Goal: Task Accomplishment & Management: Manage account settings

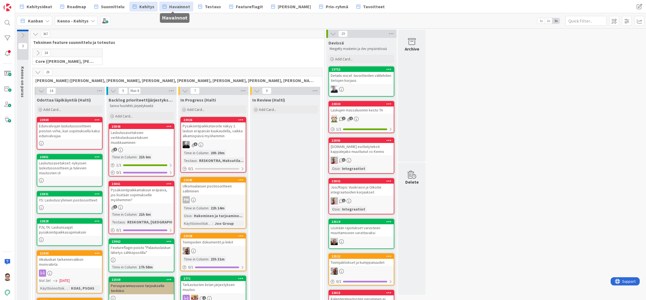
click at [174, 8] on span "Havainnot" at bounding box center [179, 6] width 21 height 7
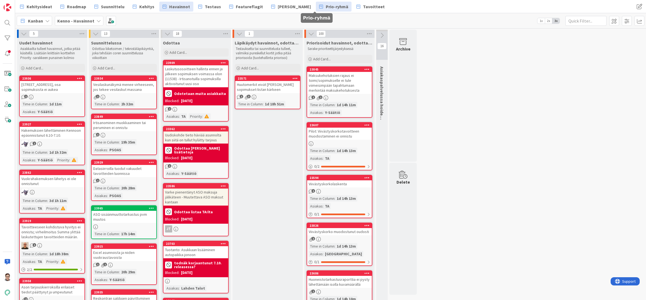
click at [326, 5] on span "Prio-ryhmä" at bounding box center [337, 6] width 22 height 7
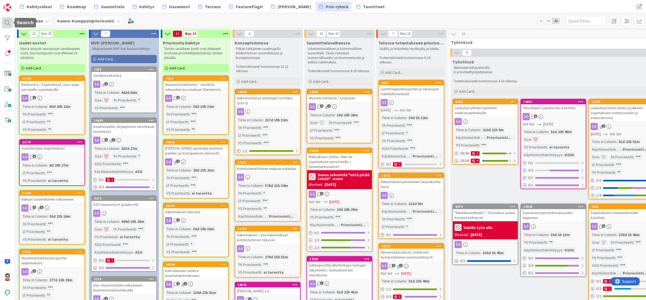
click at [4, 19] on div at bounding box center [7, 22] width 11 height 11
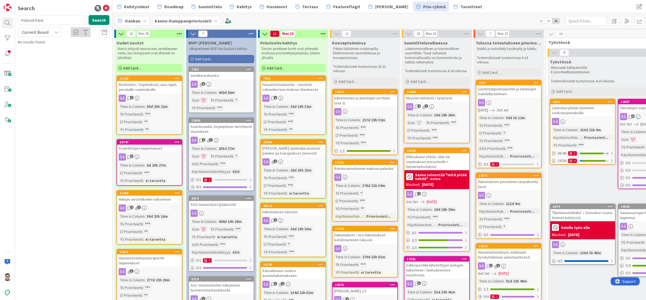
click at [39, 35] on span "Current Board" at bounding box center [35, 32] width 29 height 8
click at [44, 55] on span "All Boards" at bounding box center [49, 55] width 57 height 8
click at [100, 20] on button "Search" at bounding box center [99, 20] width 21 height 10
click at [49, 20] on input "massatilaus" at bounding box center [52, 20] width 69 height 10
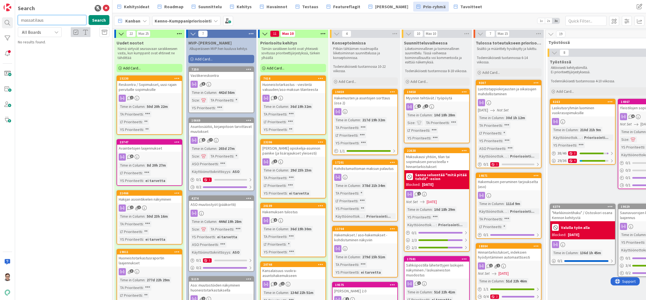
click at [49, 20] on input "massatilaus" at bounding box center [52, 20] width 69 height 10
type input "tilaus massana"
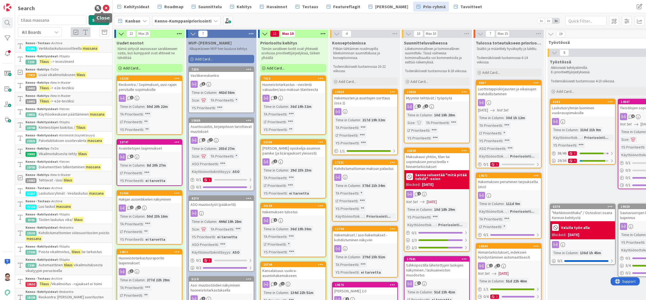
click at [103, 7] on icon at bounding box center [106, 8] width 7 height 7
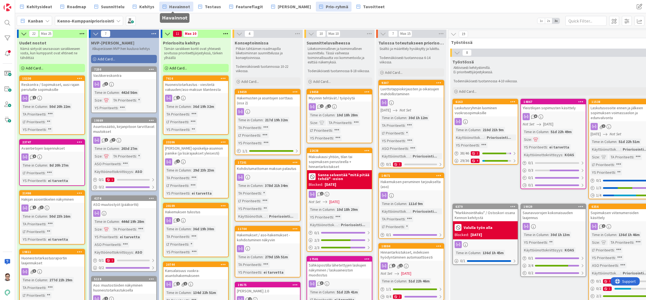
click at [182, 10] on span "Havainnot" at bounding box center [179, 6] width 21 height 7
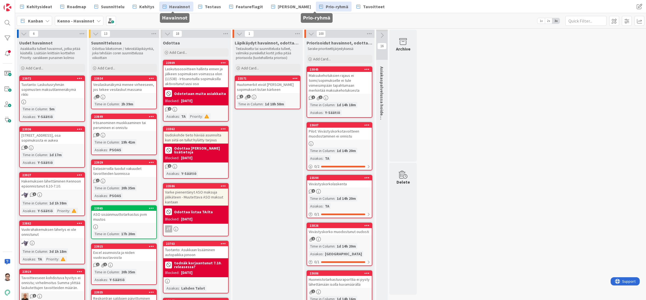
click at [326, 8] on span "Prio-ryhmä" at bounding box center [337, 6] width 22 height 7
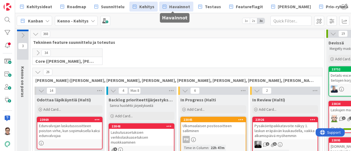
click at [169, 4] on span "Havainnot" at bounding box center [179, 6] width 21 height 7
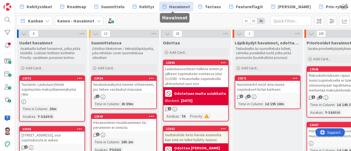
click at [120, 90] on div "Vesilaskunäkymä menee virheeseen, jos tekee vesilaskut massana" at bounding box center [124, 87] width 65 height 12
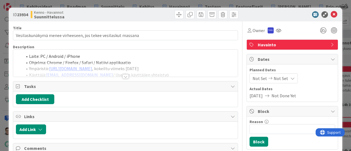
click at [123, 76] on div at bounding box center [126, 76] width 6 height 4
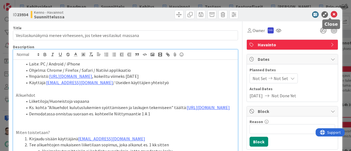
click at [326, 15] on icon at bounding box center [334, 14] width 7 height 7
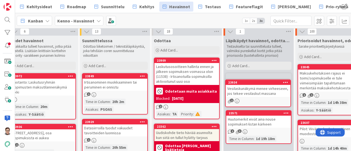
scroll to position [3, 9]
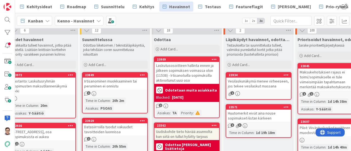
click at [112, 84] on div "Irtisanominen muokkaaminen tai peruminen ei onnistu" at bounding box center [115, 84] width 65 height 12
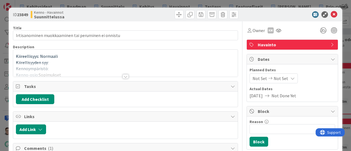
click at [123, 76] on div at bounding box center [126, 76] width 6 height 4
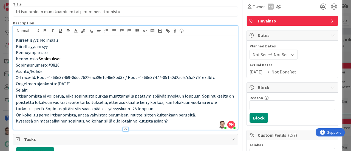
scroll to position [24, 0]
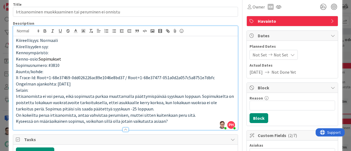
click at [168, 123] on p "Kyseessä on määräaikainen sopimus, voikohan sillä olla jotain vaikutusta asiaan?" at bounding box center [125, 121] width 219 height 6
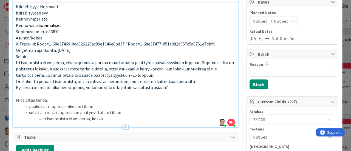
scroll to position [63, 0]
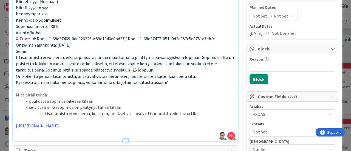
click at [123, 138] on div at bounding box center [125, 138] width 225 height 6
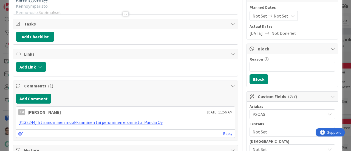
scroll to position [0, 0]
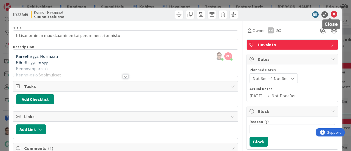
click at [326, 15] on icon at bounding box center [334, 14] width 7 height 7
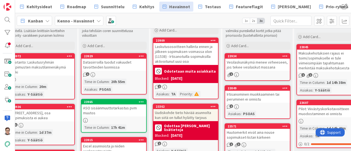
scroll to position [24, 10]
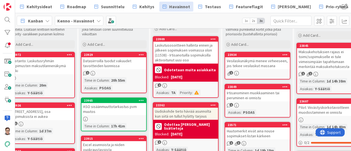
click at [108, 64] on div "Datasiirroilla tuodut vakuudet tavoitteiden luonnissa" at bounding box center [113, 63] width 65 height 12
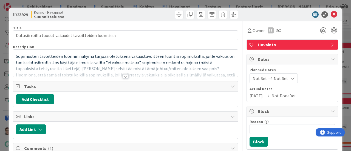
click at [123, 78] on div at bounding box center [126, 76] width 6 height 4
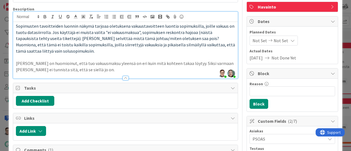
scroll to position [38, 0]
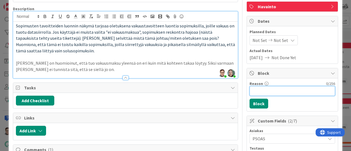
click at [261, 91] on input "Reason" at bounding box center [293, 91] width 86 height 10
type input "23740 korjannee tämän --> tarkistetaan"
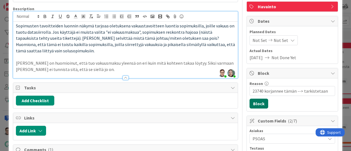
click at [257, 103] on button "Block" at bounding box center [259, 104] width 19 height 10
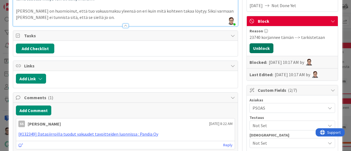
scroll to position [90, 0]
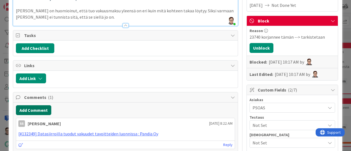
click at [43, 109] on button "Add Comment" at bounding box center [33, 110] width 35 height 10
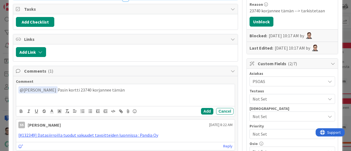
scroll to position [117, 0]
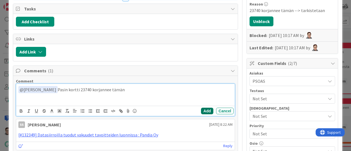
click at [202, 110] on button "Add" at bounding box center [207, 111] width 12 height 7
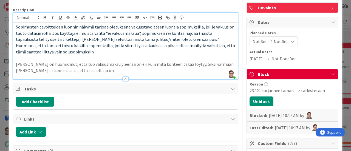
scroll to position [0, 0]
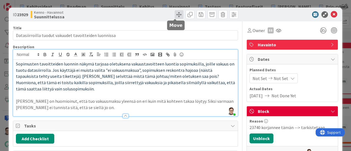
click at [177, 12] on span at bounding box center [179, 14] width 9 height 9
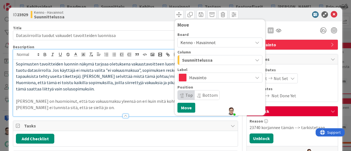
click at [194, 58] on span "Suunnittelussa" at bounding box center [197, 59] width 30 height 7
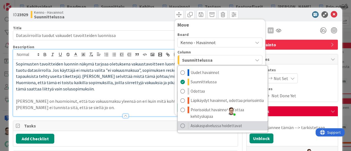
click at [192, 124] on span "Asiakaspalvelussa hoidettavat" at bounding box center [217, 126] width 52 height 7
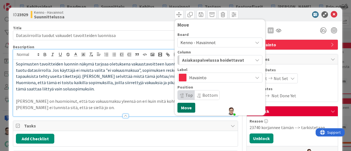
click at [184, 106] on button "Move" at bounding box center [186, 108] width 18 height 10
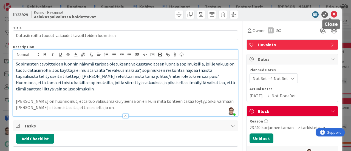
click at [326, 15] on icon at bounding box center [334, 14] width 7 height 7
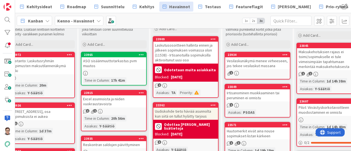
click at [114, 67] on div "ASO sisäänmuuttotarkastus pvm muutos" at bounding box center [113, 63] width 65 height 12
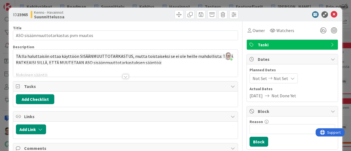
click at [123, 76] on div at bounding box center [126, 76] width 6 height 4
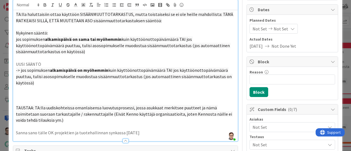
scroll to position [7, 0]
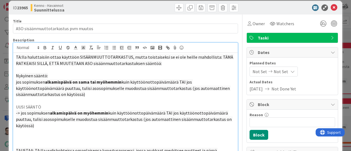
click at [15, 106] on div "TA:lla haluttaisiin ottaa käyttöön SISÄÄNMUUTTOTARKASTUS, mutta toistaiseksi se…" at bounding box center [125, 118] width 225 height 131
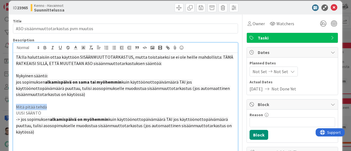
drag, startPoint x: 50, startPoint y: 106, endPoint x: 14, endPoint y: 109, distance: 36.3
click at [14, 109] on div "TA:lla haluttaisiin ottaa käyttöön SISÄÄNMUUTTOTARKASTUS, mutta toistaiseksi se…" at bounding box center [125, 121] width 225 height 137
click at [56, 112] on p "UUSI SÄÄNTÖ" at bounding box center [125, 113] width 219 height 6
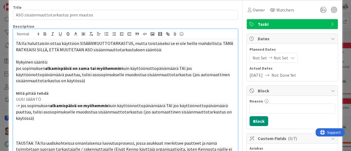
scroll to position [0, 0]
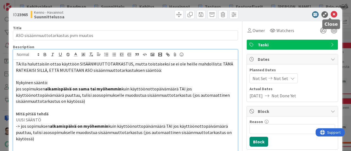
click at [326, 14] on icon at bounding box center [334, 14] width 7 height 7
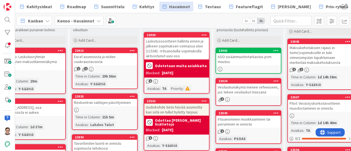
scroll to position [26, 19]
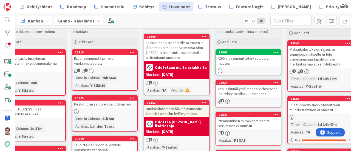
click at [101, 63] on div "Excel asunnoista ja niiden vuokraustavoista" at bounding box center [104, 61] width 65 height 12
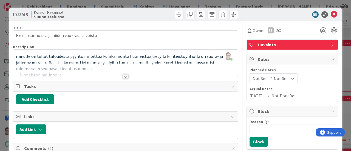
click at [125, 76] on div at bounding box center [126, 76] width 6 height 4
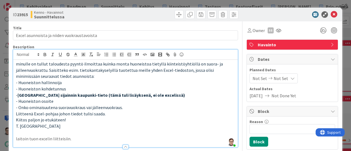
click at [124, 109] on p "- Onko ominaisuutena suoravuokraus vai jälleenvuokraus." at bounding box center [125, 107] width 219 height 6
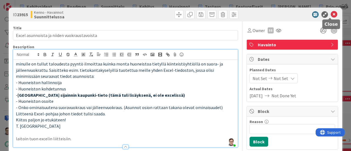
click at [326, 15] on icon at bounding box center [334, 14] width 7 height 7
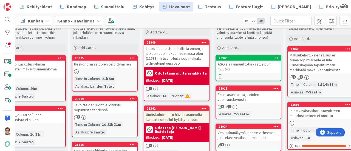
scroll to position [19, 19]
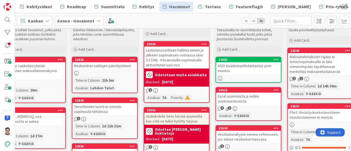
click at [99, 71] on div at bounding box center [104, 73] width 65 height 5
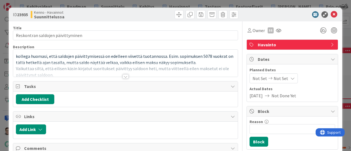
click at [123, 75] on div at bounding box center [126, 76] width 6 height 4
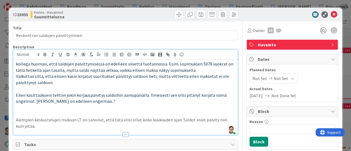
click at [49, 127] on p "Aiempien keskustelujen mukaan LT on sanonut, että tätä olisi ollut koko kuukaud…" at bounding box center [125, 123] width 219 height 12
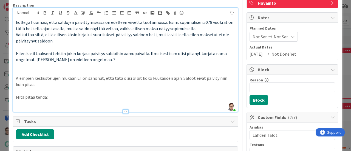
scroll to position [43, 0]
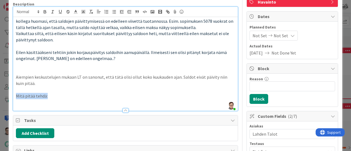
drag, startPoint x: 48, startPoint y: 95, endPoint x: 15, endPoint y: 95, distance: 32.6
click at [15, 95] on div "kollega huomasi, että saldojen päivittymisessä on edelleen viivettä tuotannossa…" at bounding box center [125, 64] width 225 height 94
click at [22, 102] on p at bounding box center [125, 102] width 219 height 6
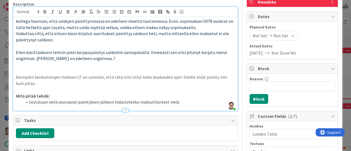
click at [96, 102] on li "testataan vielä seuraavan päivityksen jälkeen hidasteleeko maksutilanteet vielä" at bounding box center [128, 102] width 212 height 6
click at [190, 102] on li "testataan vielä seuraavan päivityksen (14.10.) jälkeen hidasteleeko maksutilant…" at bounding box center [128, 102] width 212 height 6
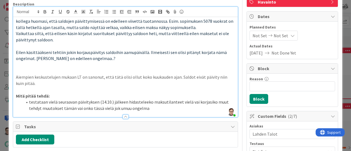
click at [120, 109] on li "testataan vielä seuraavan päivityksen (14.10.) jälkeen hidasteleeko maksutilant…" at bounding box center [128, 105] width 212 height 12
click at [124, 116] on div at bounding box center [126, 117] width 6 height 4
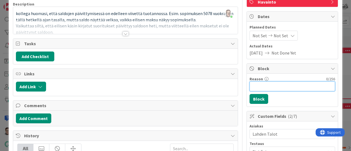
click at [262, 83] on input "Reason" at bounding box center [293, 86] width 86 height 10
type input "tarkistetaan 14.10. jälkeen toistuuko vielä"
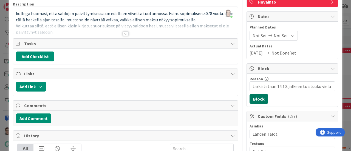
click at [259, 98] on button "Block" at bounding box center [259, 99] width 19 height 10
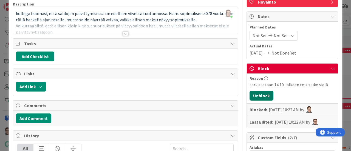
scroll to position [0, 0]
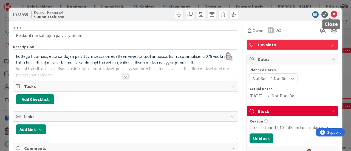
click at [326, 16] on icon at bounding box center [334, 14] width 7 height 7
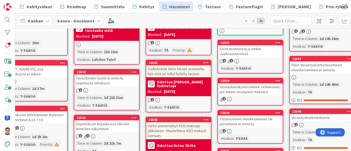
scroll to position [67, 17]
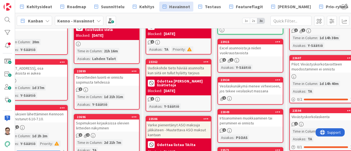
click at [103, 81] on div "Tavoitteiden luonti ei onnistu sopimusta tehdessä" at bounding box center [106, 80] width 65 height 12
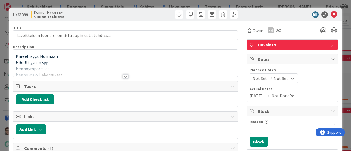
click at [124, 76] on div at bounding box center [126, 76] width 6 height 4
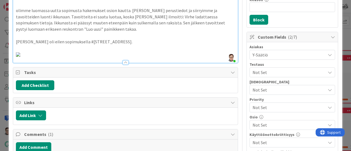
scroll to position [122, 0]
click at [212, 57] on p at bounding box center [125, 54] width 219 height 6
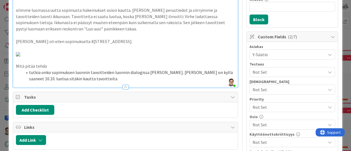
click at [124, 89] on div at bounding box center [126, 87] width 6 height 4
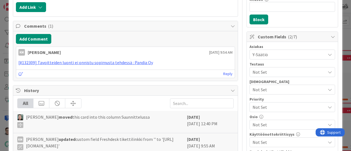
scroll to position [0, 0]
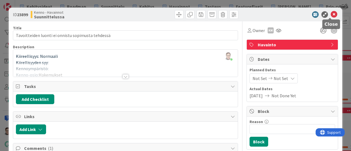
click at [326, 15] on icon at bounding box center [334, 14] width 7 height 7
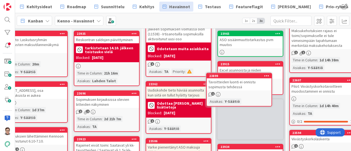
scroll to position [44, 17]
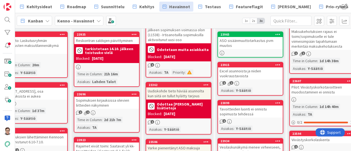
click at [97, 105] on div "Sopimuksen kirjauksissa olevien liitteiden näkyminen" at bounding box center [106, 103] width 65 height 12
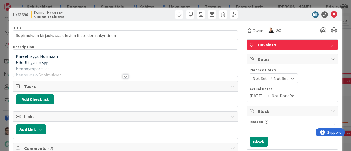
click at [124, 75] on div at bounding box center [126, 76] width 6 height 4
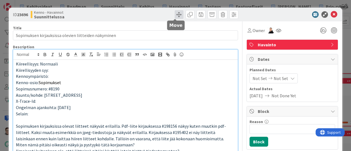
click at [175, 15] on span at bounding box center [179, 14] width 9 height 9
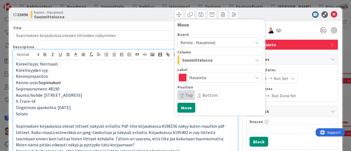
click at [201, 42] on span "Kenno - Havainnot" at bounding box center [197, 42] width 35 height 5
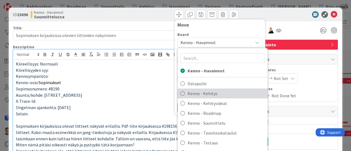
click at [200, 92] on span "Kenno - Kehitys" at bounding box center [226, 93] width 77 height 8
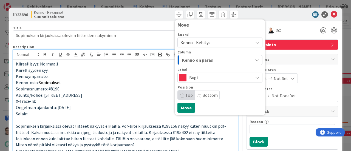
click at [200, 58] on span "Kenno on paras" at bounding box center [197, 59] width 31 height 7
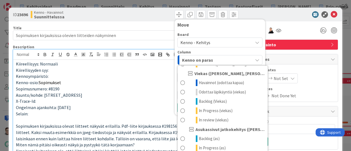
scroll to position [311, 0]
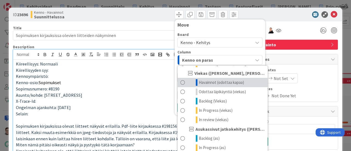
click at [216, 82] on span "Havainnot (odottaa kapaa)" at bounding box center [221, 82] width 45 height 7
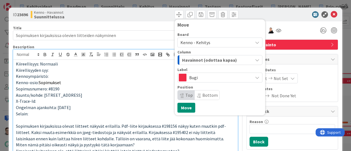
click at [202, 95] on span "Bottom" at bounding box center [209, 94] width 15 height 5
click at [182, 107] on button "Move" at bounding box center [186, 108] width 18 height 10
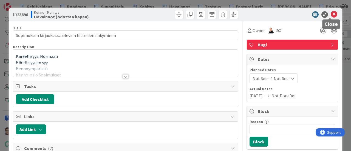
click at [326, 16] on icon at bounding box center [334, 14] width 7 height 7
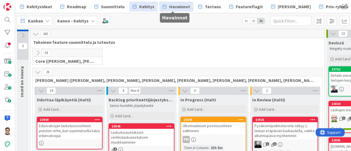
click at [172, 6] on span "Havainnot" at bounding box center [179, 6] width 21 height 7
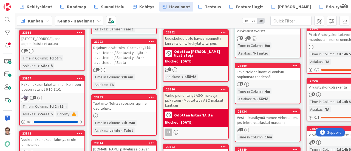
scroll to position [97, 0]
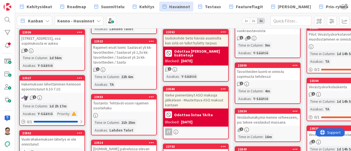
click at [126, 55] on div "Rajaimet eivät toimi: Saatavat yli kk-tavoitteiden / Saatavat yli 1,5x kk-tavoi…" at bounding box center [124, 55] width 65 height 22
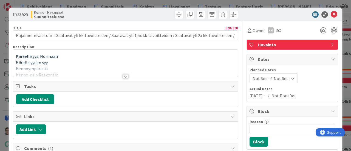
click at [124, 76] on div at bounding box center [126, 76] width 6 height 4
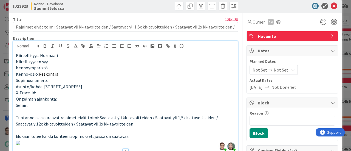
scroll to position [3, 0]
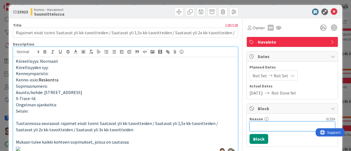
click at [264, 124] on input "Reason" at bounding box center [293, 126] width 86 height 10
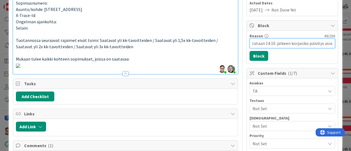
scroll to position [86, 0]
type input "testataan 14.10. jälkeen korjasiko päivitys asian"
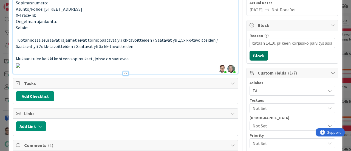
click at [256, 55] on button "Block" at bounding box center [259, 56] width 19 height 10
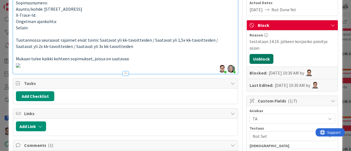
scroll to position [0, 0]
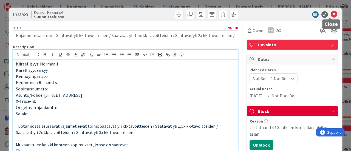
click at [326, 15] on icon at bounding box center [334, 14] width 7 height 7
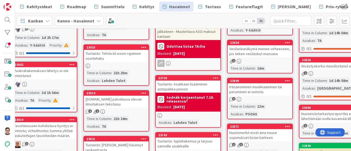
scroll to position [166, 8]
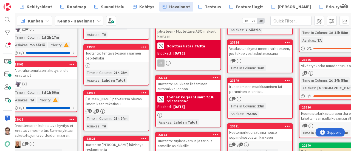
click at [120, 58] on div "Tuotanto: Tehtävät-osion rajaimen osoitehaku" at bounding box center [116, 56] width 65 height 12
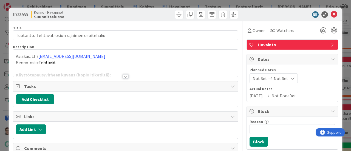
click at [123, 75] on div at bounding box center [126, 76] width 6 height 4
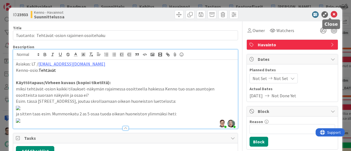
click at [326, 14] on icon at bounding box center [334, 14] width 7 height 7
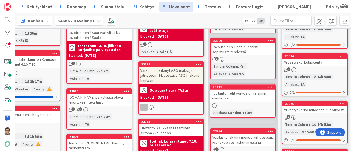
scroll to position [124, 25]
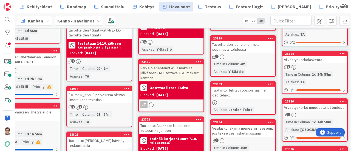
click at [126, 87] on icon at bounding box center [126, 89] width 5 height 4
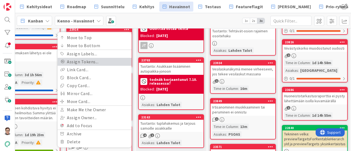
scroll to position [183, 25]
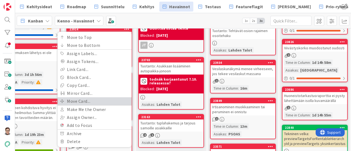
click at [86, 100] on link "Move Card..." at bounding box center [95, 101] width 74 height 8
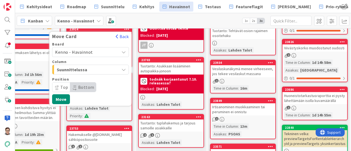
click at [86, 49] on span "Kenno - Havainnot" at bounding box center [74, 51] width 38 height 5
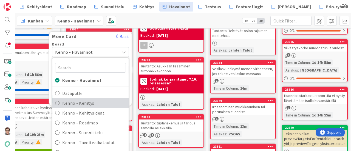
click at [83, 103] on span "Kenno - Kehitys" at bounding box center [94, 103] width 64 height 8
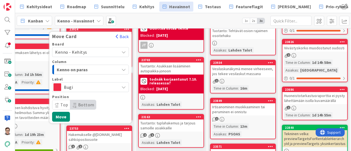
click at [83, 69] on span "Kenno on paras" at bounding box center [77, 69] width 41 height 7
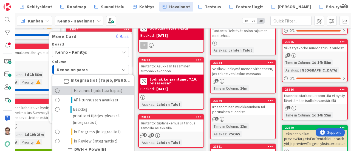
scroll to position [419, 0]
click at [90, 94] on span "Havainnot (odottaa kapaa)" at bounding box center [98, 90] width 49 height 7
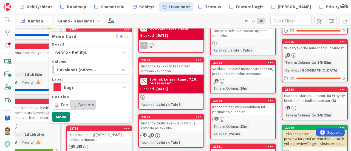
click at [62, 106] on span "Top" at bounding box center [64, 104] width 8 height 5
click at [62, 116] on button "Move" at bounding box center [61, 117] width 18 height 10
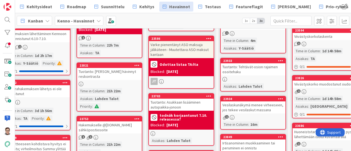
scroll to position [148, 15]
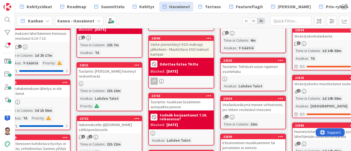
click at [114, 72] on div "Tuotanto: [PERSON_NAME] hävinnyt reskontrasta" at bounding box center [109, 74] width 65 height 12
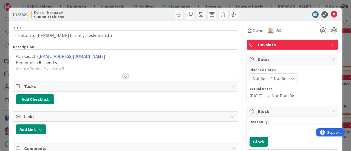
click at [124, 76] on div at bounding box center [126, 76] width 6 height 4
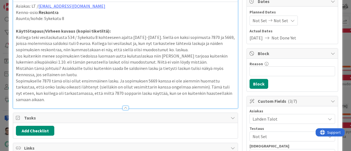
scroll to position [50, 0]
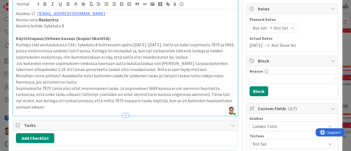
click at [72, 106] on p "Sopimukselle 7870 tämä olisi ollut ensimmäinen lasku. Ja sopimuksen 5669 kanssa…" at bounding box center [125, 97] width 219 height 25
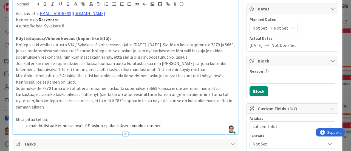
click at [60, 117] on p "Mitä pitää tehdä:" at bounding box center [125, 119] width 219 height 6
click at [158, 124] on li "mahdollistaa Kennossa myös 0€ laskun / palautuksen muodostuminen" at bounding box center [128, 126] width 212 height 6
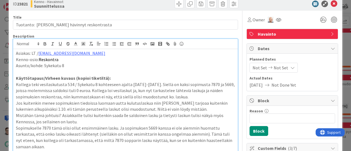
scroll to position [0, 0]
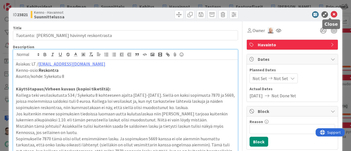
click at [326, 14] on icon at bounding box center [334, 14] width 7 height 7
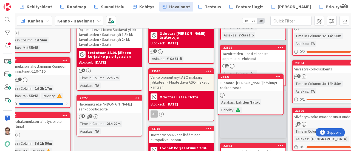
scroll to position [114, 15]
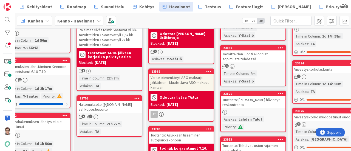
click at [256, 103] on div "Tuotanto: [PERSON_NAME] hävinnyt reskontrasta" at bounding box center [253, 102] width 65 height 12
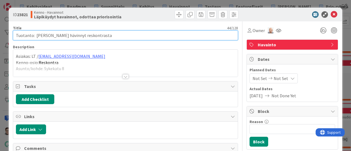
click at [115, 35] on input "Tuotanto: [PERSON_NAME] hävinnyt reskontrasta" at bounding box center [125, 35] width 225 height 10
type input "Tuotanto: Vesilaskuja ei muodostu tilanteessa jossa laskutettavaa 0€"
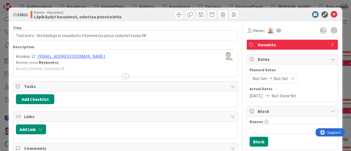
click at [171, 26] on div "Title 69 / 128" at bounding box center [125, 27] width 225 height 5
click at [326, 15] on icon at bounding box center [334, 14] width 7 height 7
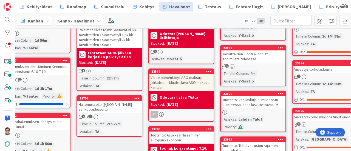
click at [106, 109] on div "Hakemukselle @[DOMAIN_NAME] sähköpostiosoite" at bounding box center [109, 107] width 65 height 12
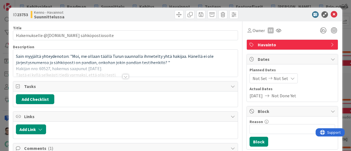
click at [124, 77] on div at bounding box center [126, 76] width 6 height 4
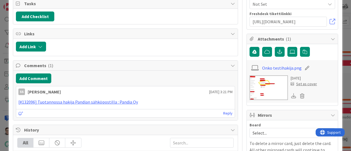
scroll to position [262, 0]
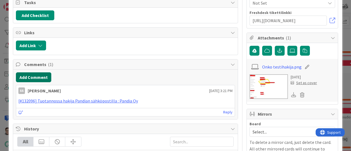
click at [42, 76] on button "Add Comment" at bounding box center [33, 77] width 35 height 10
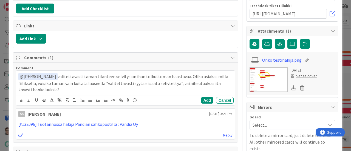
scroll to position [269, 0]
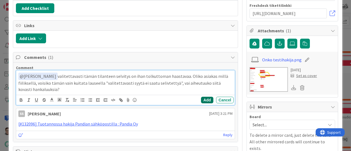
click at [201, 98] on button "Add" at bounding box center [207, 100] width 12 height 7
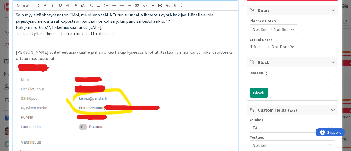
scroll to position [0, 0]
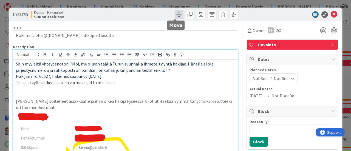
click at [175, 15] on span at bounding box center [179, 14] width 9 height 9
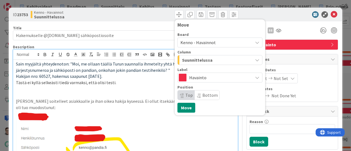
click at [191, 58] on span "Suunnittelussa" at bounding box center [197, 59] width 30 height 7
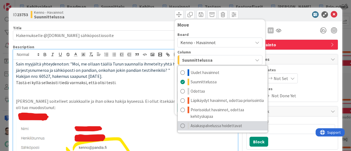
click at [198, 126] on span "Asiakaspalvelussa hoidettavat" at bounding box center [217, 126] width 52 height 7
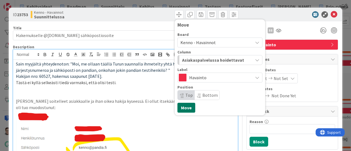
click at [184, 107] on button "Move" at bounding box center [186, 108] width 18 height 10
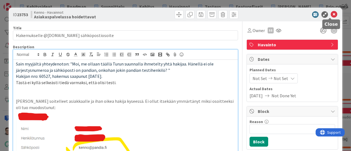
click at [326, 16] on icon at bounding box center [334, 14] width 7 height 7
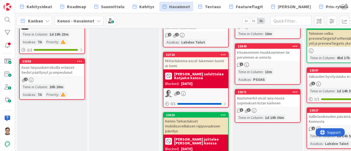
scroll to position [285, 0]
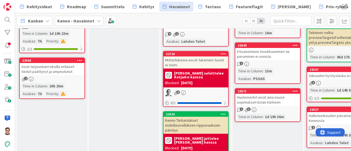
click at [58, 71] on div "Ason tarjouskierroksilla erilaiset tiedot päättynyt ja umpeutunut" at bounding box center [52, 69] width 65 height 12
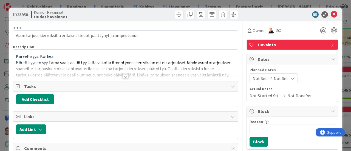
click at [123, 75] on div at bounding box center [126, 76] width 6 height 4
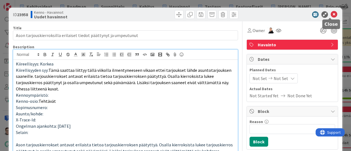
click at [326, 15] on icon at bounding box center [334, 14] width 7 height 7
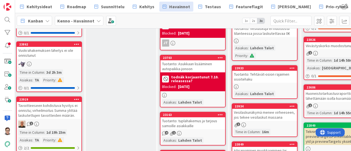
scroll to position [185, 3]
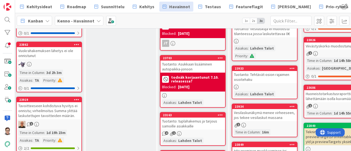
click at [76, 100] on icon at bounding box center [76, 100] width 5 height 4
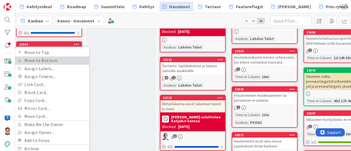
scroll to position [241, 3]
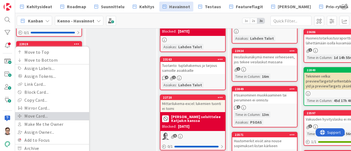
click at [47, 116] on link "Move Card..." at bounding box center [52, 116] width 74 height 8
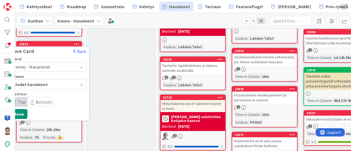
click at [54, 66] on span "Kenno - Havainnot" at bounding box center [43, 67] width 61 height 8
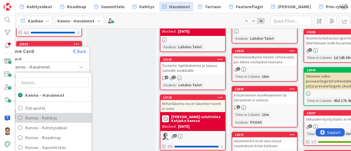
click at [48, 116] on span "Kenno - Kehitys" at bounding box center [57, 118] width 64 height 8
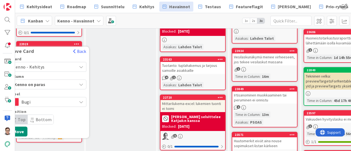
click at [44, 83] on span "Kenno on paras" at bounding box center [34, 84] width 41 height 7
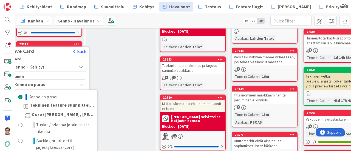
scroll to position [26, 0]
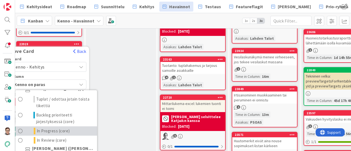
click at [50, 130] on span "In Progress (core)" at bounding box center [53, 131] width 33 height 7
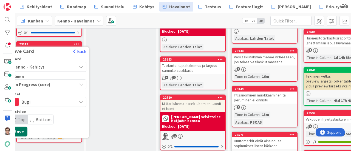
click at [23, 131] on button "Move" at bounding box center [19, 132] width 18 height 10
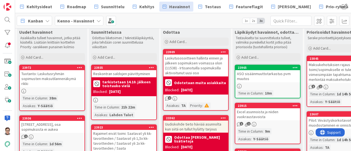
scroll to position [0, 0]
